Goal: Information Seeking & Learning: Learn about a topic

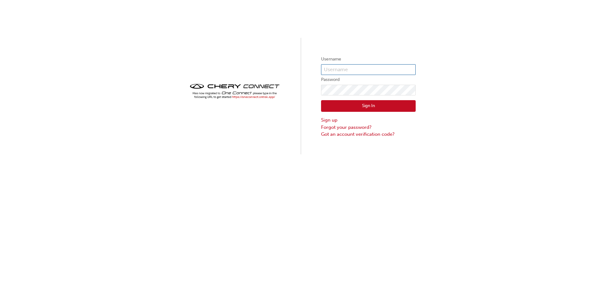
type input "CHAU1326"
click at [353, 101] on button "Sign In" at bounding box center [368, 106] width 95 height 12
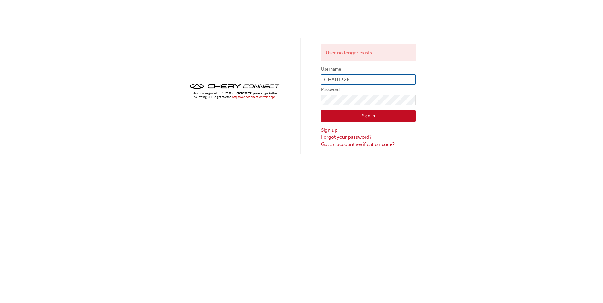
click at [371, 81] on input "CHAU1326" at bounding box center [368, 79] width 95 height 11
click at [477, 61] on div "User no longer exists Username CHAU1326 Password Sign In Sign up Forgot your pa…" at bounding box center [301, 77] width 603 height 155
click at [253, 97] on img at bounding box center [234, 91] width 95 height 19
click at [243, 97] on img at bounding box center [234, 91] width 95 height 19
click at [232, 127] on div "User no longer exists Username CHAU1326 Password Sign In Sign up Forgot your pa…" at bounding box center [301, 77] width 603 height 155
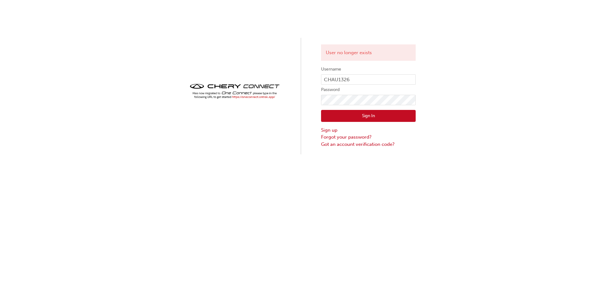
click at [248, 97] on img at bounding box center [234, 91] width 95 height 19
drag, startPoint x: 264, startPoint y: 98, endPoint x: 186, endPoint y: 158, distance: 97.6
click at [186, 158] on div "User no longer exists Username CHAU1326 Password Sign In Sign up Forgot your pa…" at bounding box center [301, 151] width 603 height 303
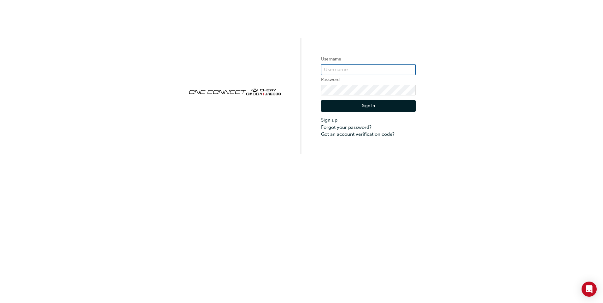
click at [332, 68] on input "text" at bounding box center [368, 69] width 95 height 11
paste input "CHAU1273"
type input "CHAU1273"
click button "Sign In" at bounding box center [368, 106] width 95 height 12
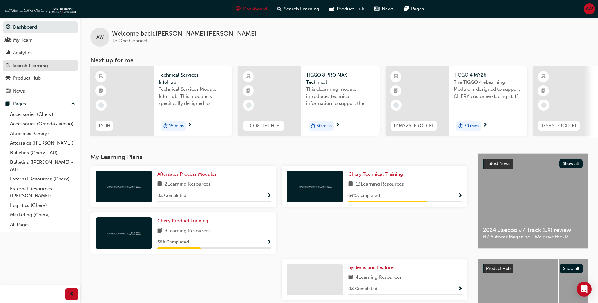
click at [28, 67] on div "Search Learning" at bounding box center [30, 65] width 35 height 7
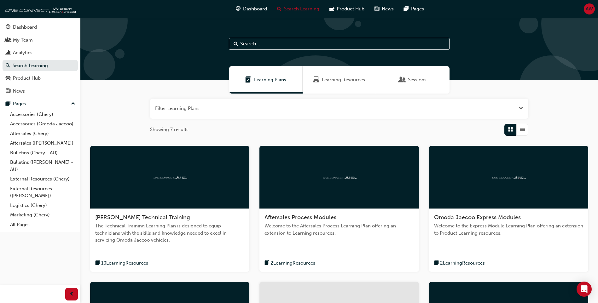
click at [258, 41] on input "text" at bounding box center [339, 44] width 221 height 12
type input "customer experience"
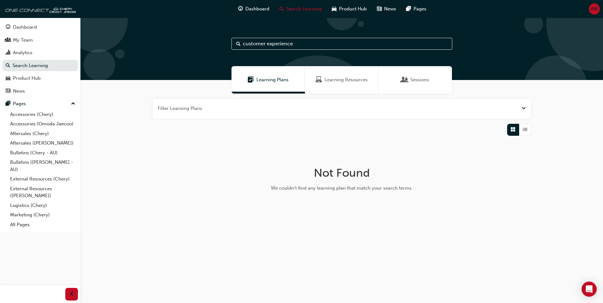
click at [324, 78] on span "Learning Resources" at bounding box center [345, 79] width 43 height 7
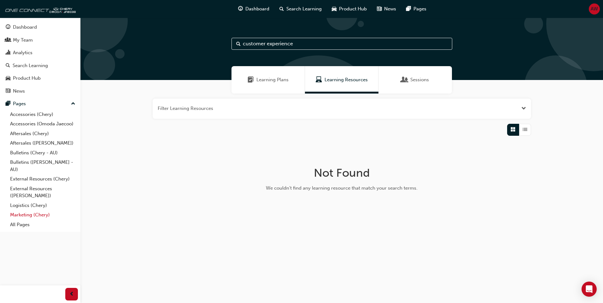
click at [29, 214] on link "Marketing (Chery)" at bounding box center [43, 215] width 70 height 10
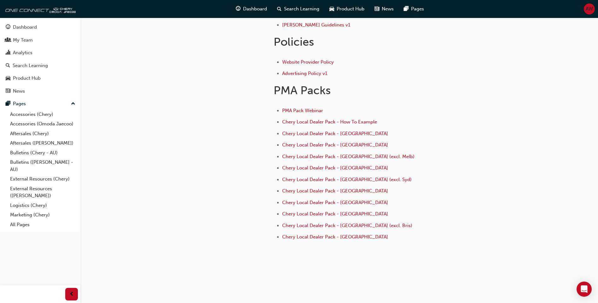
scroll to position [71, 0]
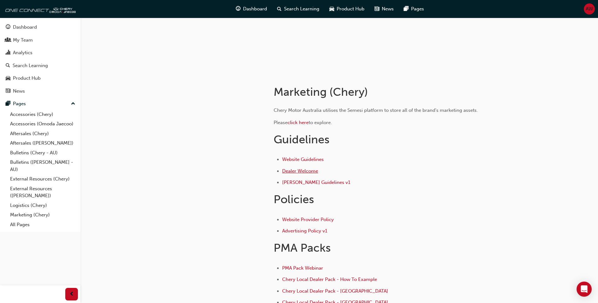
click at [303, 172] on span "Dealer Welcome" at bounding box center [300, 171] width 36 height 6
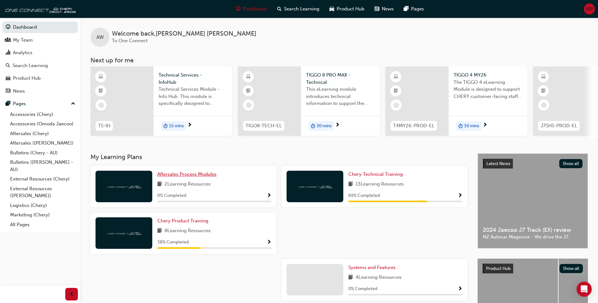
click at [180, 176] on span "Aftersales Process Modules" at bounding box center [186, 175] width 59 height 6
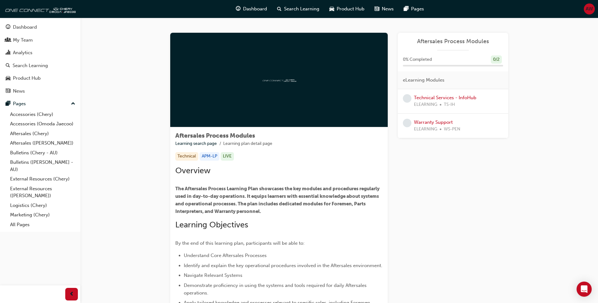
scroll to position [85, 0]
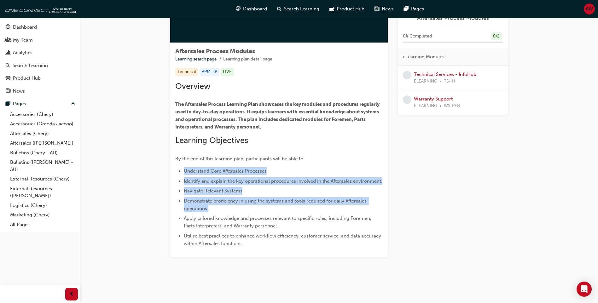
drag, startPoint x: 192, startPoint y: 170, endPoint x: 350, endPoint y: 212, distance: 163.8
click at [350, 212] on ul "Understand Core Aftersales Processes Identify and explain the key operational p…" at bounding box center [278, 207] width 207 height 80
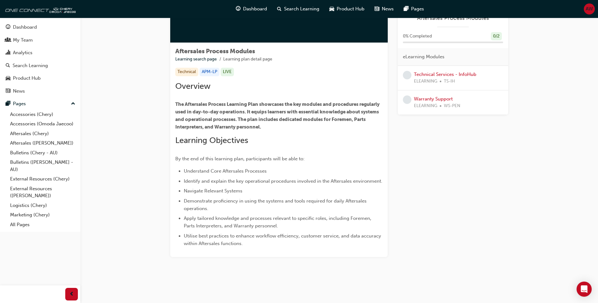
drag, startPoint x: 350, startPoint y: 212, endPoint x: 312, endPoint y: 266, distance: 65.4
click at [314, 266] on div "Aftersales Process Modules Learning search page Learning plan detail page After…" at bounding box center [339, 112] width 358 height 329
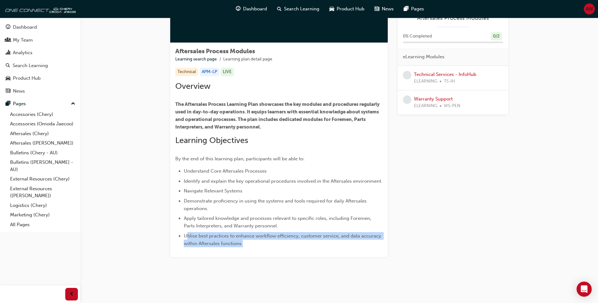
drag, startPoint x: 186, startPoint y: 235, endPoint x: 253, endPoint y: 248, distance: 68.1
click at [253, 248] on div "Aftersales Process Modules Learning search page Learning plan detail page Techn…" at bounding box center [279, 150] width 218 height 214
drag, startPoint x: 253, startPoint y: 248, endPoint x: 272, endPoint y: 131, distance: 118.0
click at [297, 145] on h2 "​ Learning Objectives" at bounding box center [278, 141] width 207 height 10
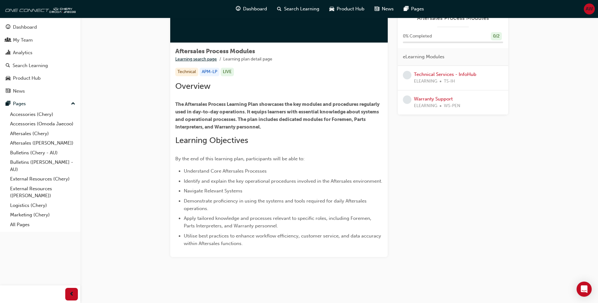
click at [193, 59] on link "Learning search page" at bounding box center [196, 58] width 42 height 5
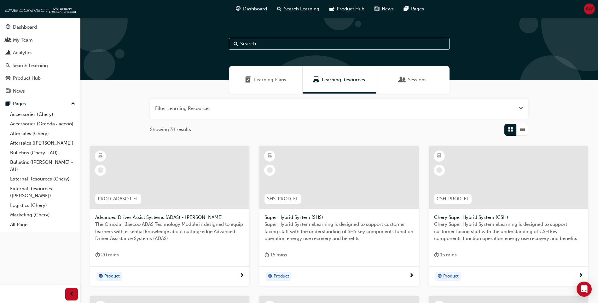
click at [261, 44] on input "text" at bounding box center [339, 44] width 221 height 12
type input "c"
click at [261, 80] on span "Learning Plans" at bounding box center [270, 79] width 32 height 7
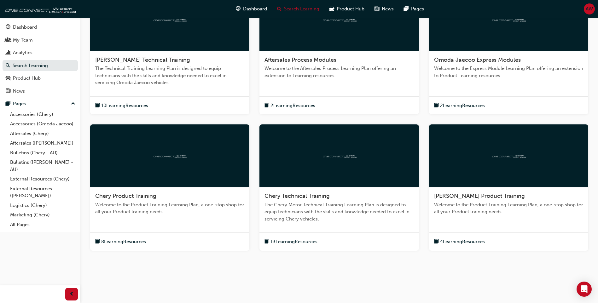
scroll to position [63, 0]
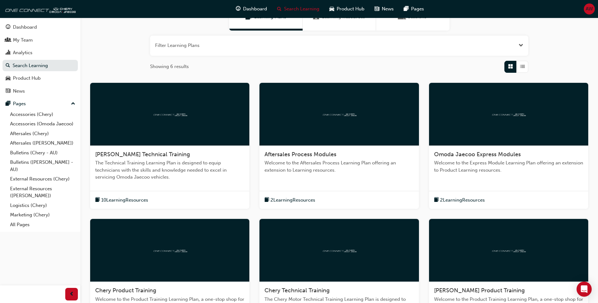
click at [294, 198] on span "2 Learning Resources" at bounding box center [293, 200] width 45 height 7
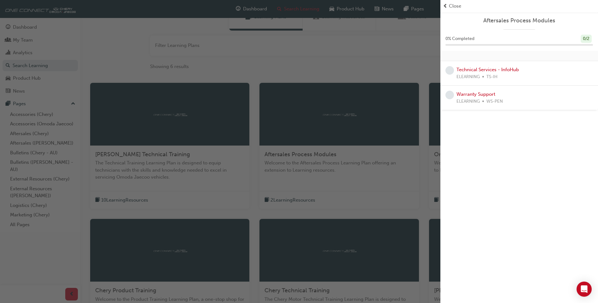
click at [317, 72] on div "button" at bounding box center [220, 151] width 441 height 303
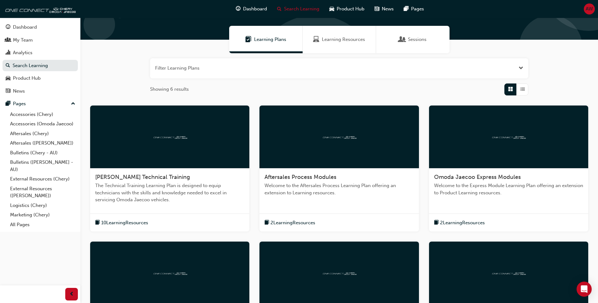
scroll to position [0, 0]
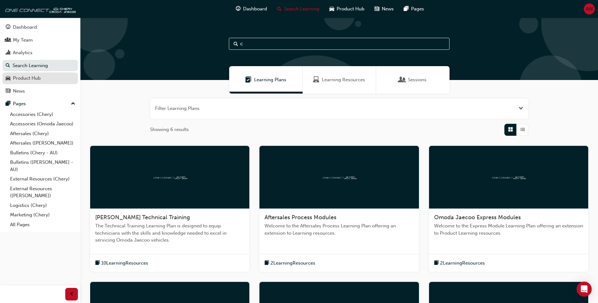
click at [27, 79] on div "Product Hub" at bounding box center [27, 78] width 28 height 7
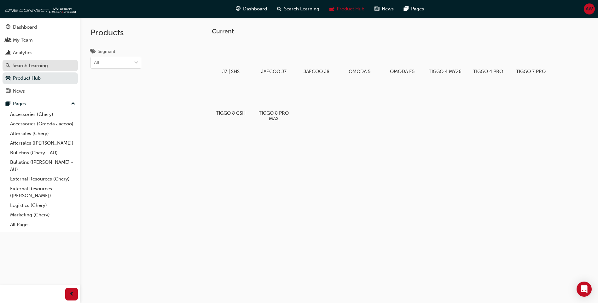
click at [35, 68] on div "Search Learning" at bounding box center [30, 65] width 35 height 7
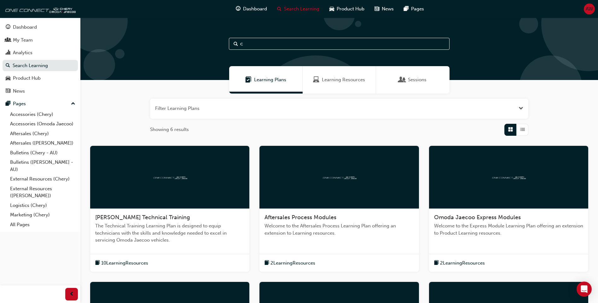
click at [251, 44] on input "c" at bounding box center [339, 44] width 221 height 12
click at [289, 265] on span "2 Learning Resources" at bounding box center [293, 263] width 45 height 7
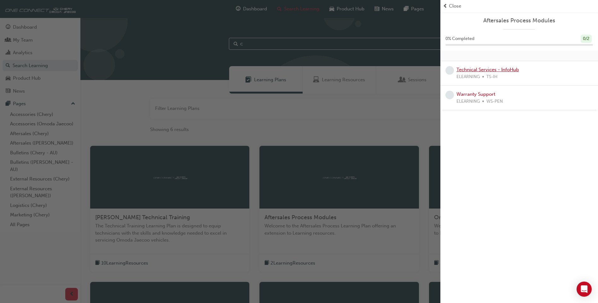
click at [478, 71] on link "Technical Services - InfoHub" at bounding box center [488, 70] width 62 height 6
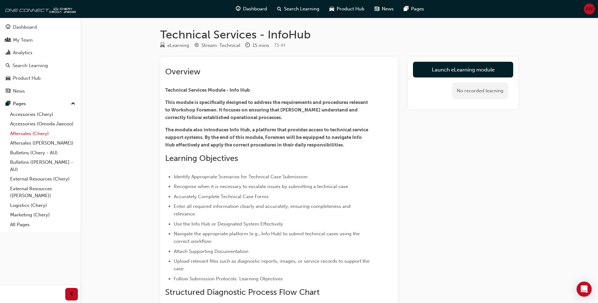
click at [34, 134] on link "Aftersales (Chery)" at bounding box center [43, 134] width 70 height 10
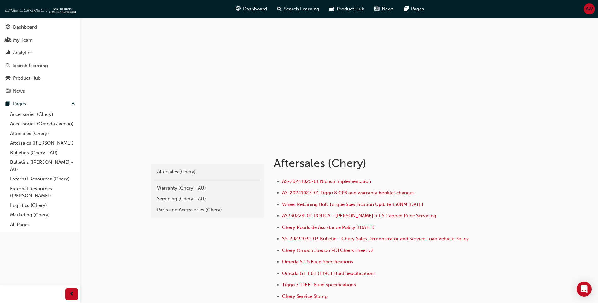
scroll to position [71, 0]
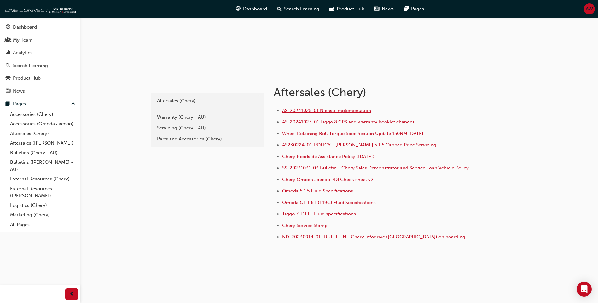
click at [302, 109] on span "AS-20241025-01 Nidasu implementation" at bounding box center [326, 111] width 89 height 6
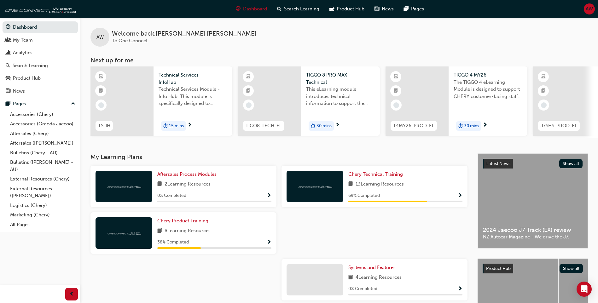
scroll to position [67, 0]
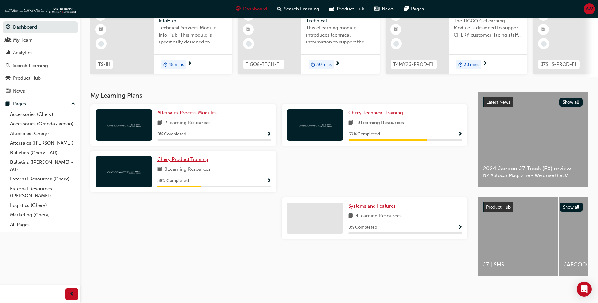
click at [186, 157] on span "Chery Product Training" at bounding box center [182, 160] width 51 height 6
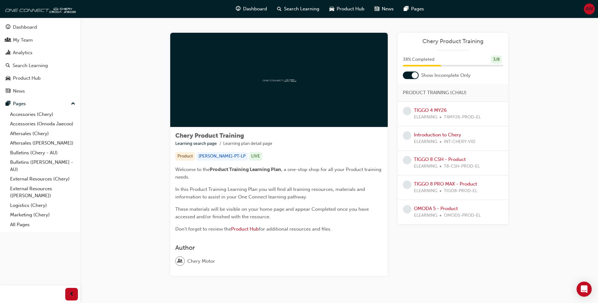
click at [413, 75] on div at bounding box center [415, 75] width 6 height 6
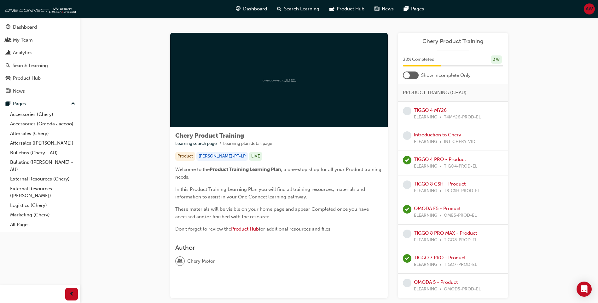
click at [407, 73] on div at bounding box center [407, 75] width 6 height 6
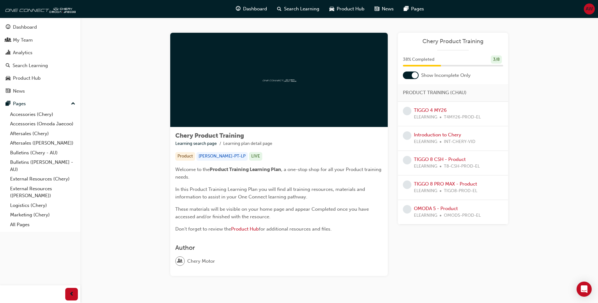
click at [408, 73] on div at bounding box center [411, 76] width 16 height 8
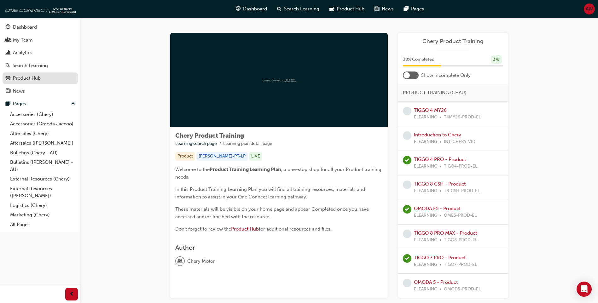
click at [20, 78] on div "Product Hub" at bounding box center [27, 78] width 28 height 7
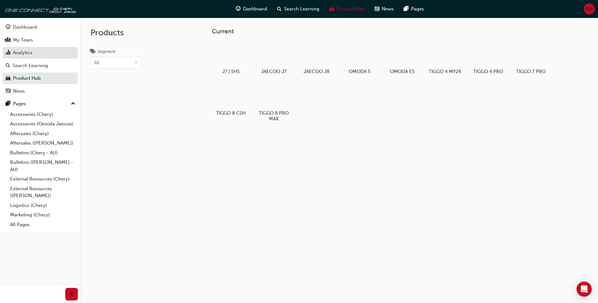
click at [21, 50] on div "Analytics" at bounding box center [23, 52] width 20 height 7
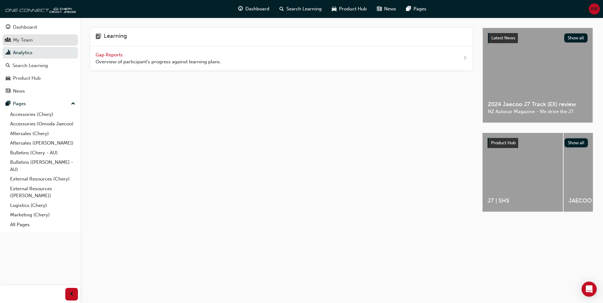
click at [21, 40] on div "My Team" at bounding box center [23, 40] width 20 height 7
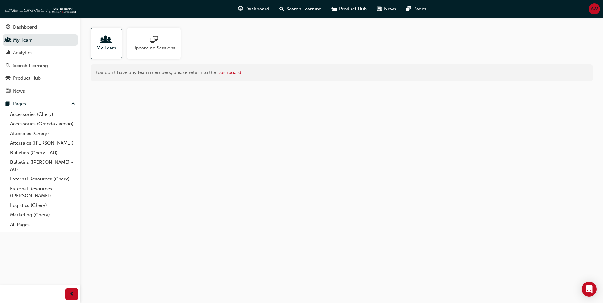
click at [101, 42] on div at bounding box center [106, 40] width 20 height 9
click at [36, 152] on link "Bulletins (Chery - AU)" at bounding box center [43, 153] width 70 height 10
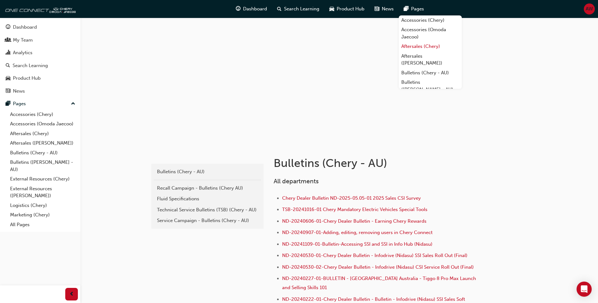
click at [426, 48] on link "Aftersales (Chery)" at bounding box center [430, 47] width 63 height 10
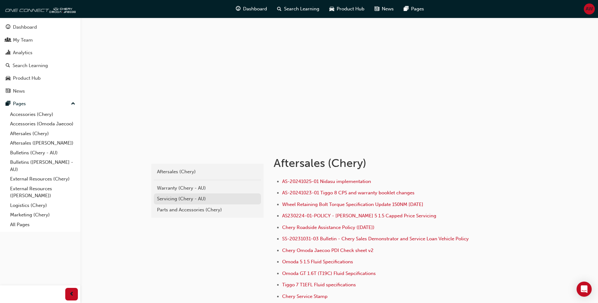
click at [192, 198] on div "Servicing (Chery - AU)" at bounding box center [207, 198] width 101 height 7
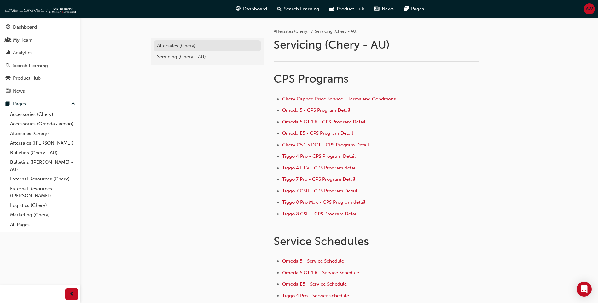
click at [187, 44] on div "Aftersales (Chery)" at bounding box center [207, 45] width 101 height 7
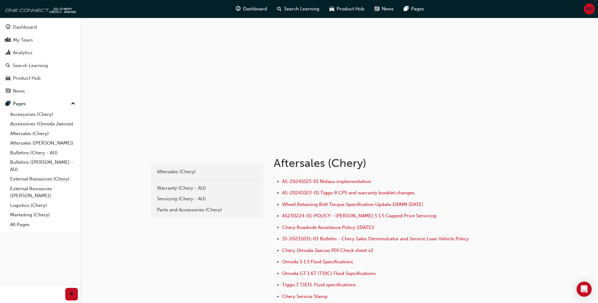
scroll to position [71, 0]
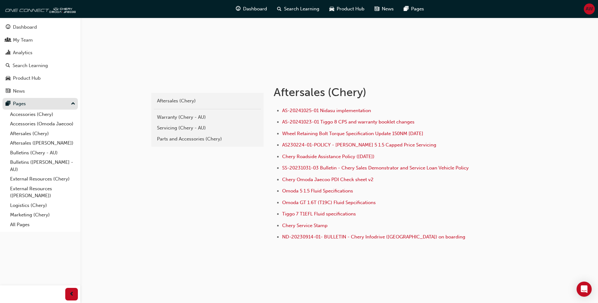
click at [70, 103] on div "Pages" at bounding box center [40, 104] width 69 height 8
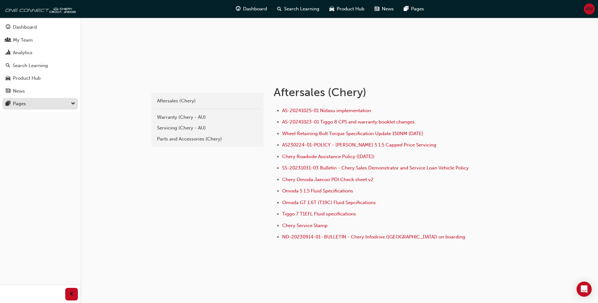
click at [70, 103] on div "Pages" at bounding box center [40, 104] width 69 height 8
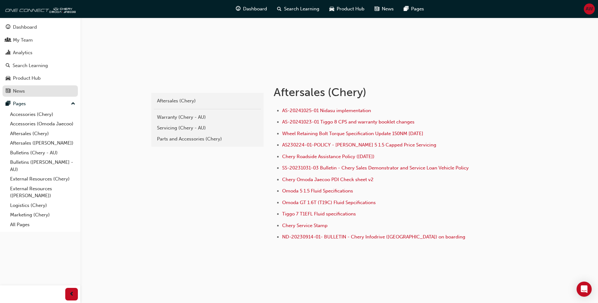
click at [24, 90] on div "News" at bounding box center [19, 91] width 12 height 7
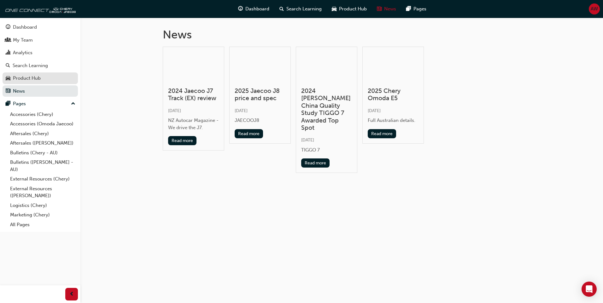
click at [17, 80] on div "Product Hub" at bounding box center [27, 78] width 28 height 7
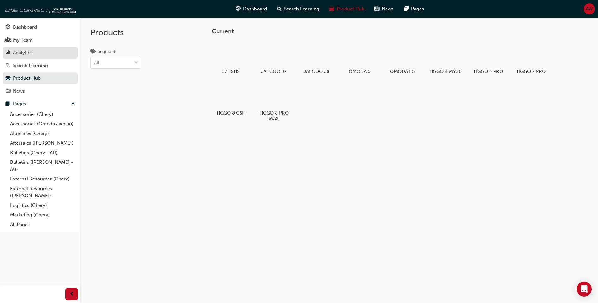
click at [21, 53] on div "Analytics" at bounding box center [23, 52] width 20 height 7
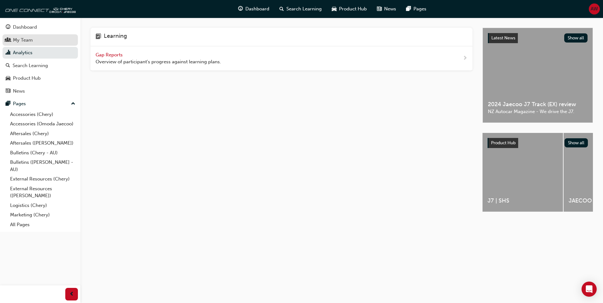
click at [22, 37] on div "My Team" at bounding box center [23, 40] width 20 height 7
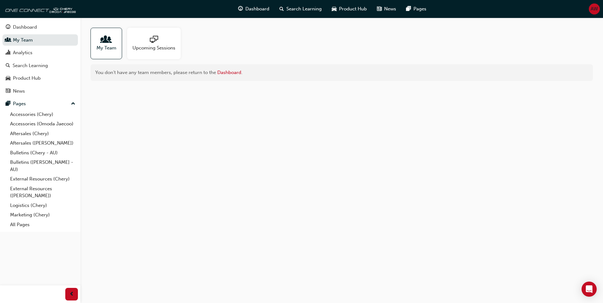
click at [150, 36] on span "sessionType_ONLINE_URL-icon" at bounding box center [154, 40] width 8 height 9
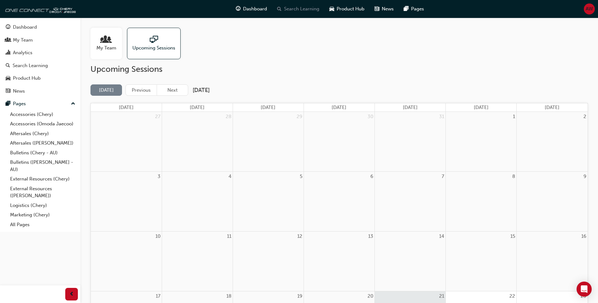
click at [304, 9] on span "Search Learning" at bounding box center [301, 8] width 35 height 7
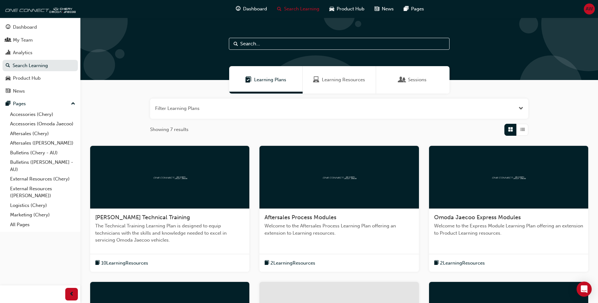
click at [289, 45] on input "text" at bounding box center [339, 44] width 221 height 12
type input "csi"
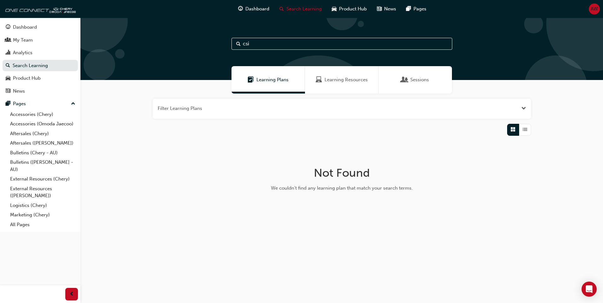
click at [418, 81] on span "Sessions" at bounding box center [419, 79] width 19 height 7
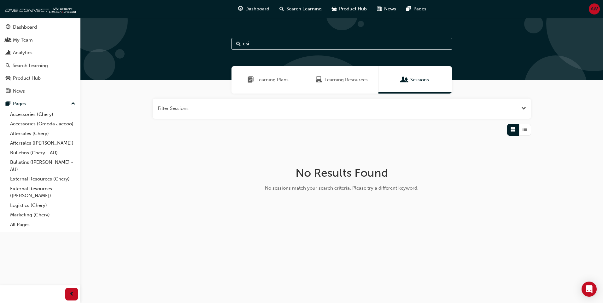
drag, startPoint x: 251, startPoint y: 44, endPoint x: 236, endPoint y: 42, distance: 15.6
click at [236, 42] on div "csi" at bounding box center [341, 44] width 221 height 12
click at [278, 74] on div "Learning Plans" at bounding box center [267, 79] width 73 height 27
